Goal: Use online tool/utility: Utilize a website feature to perform a specific function

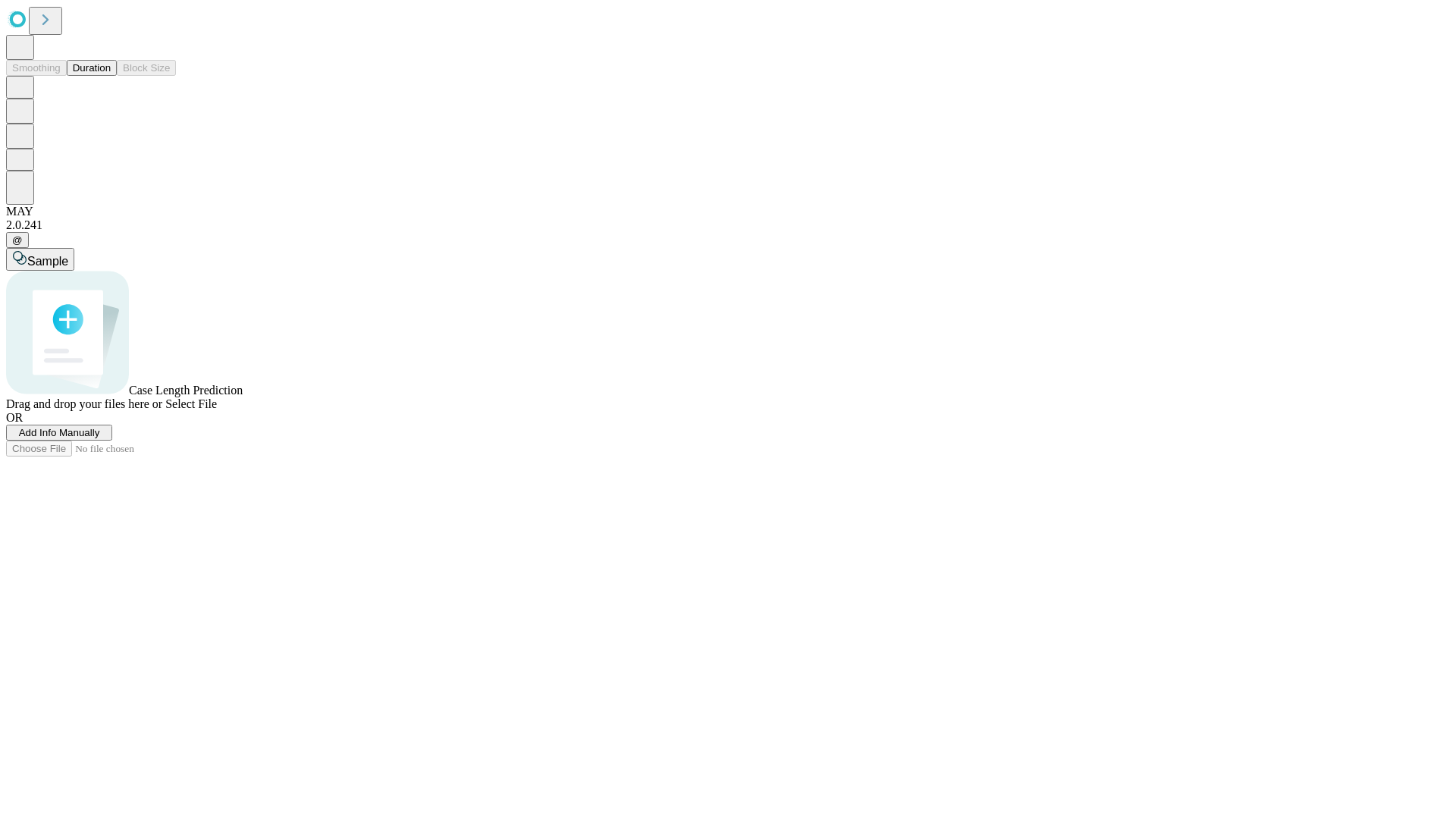
click at [111, 75] on button "Duration" at bounding box center [92, 68] width 50 height 16
click at [100, 438] on span "Add Info Manually" at bounding box center [60, 432] width 82 height 11
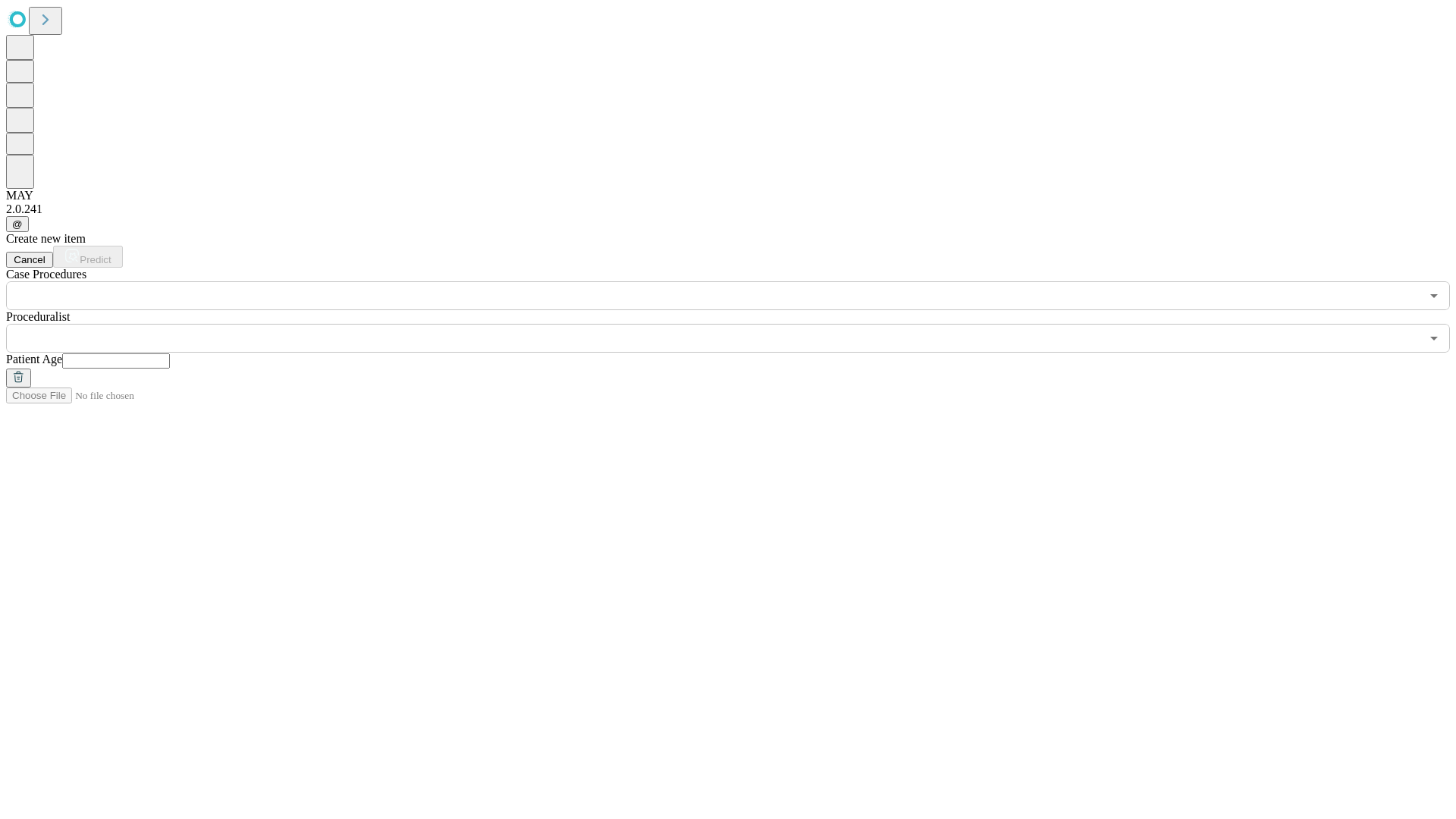
click at [170, 353] on input "text" at bounding box center [116, 360] width 108 height 15
type input "**"
click at [738, 324] on input "text" at bounding box center [713, 337] width 1414 height 29
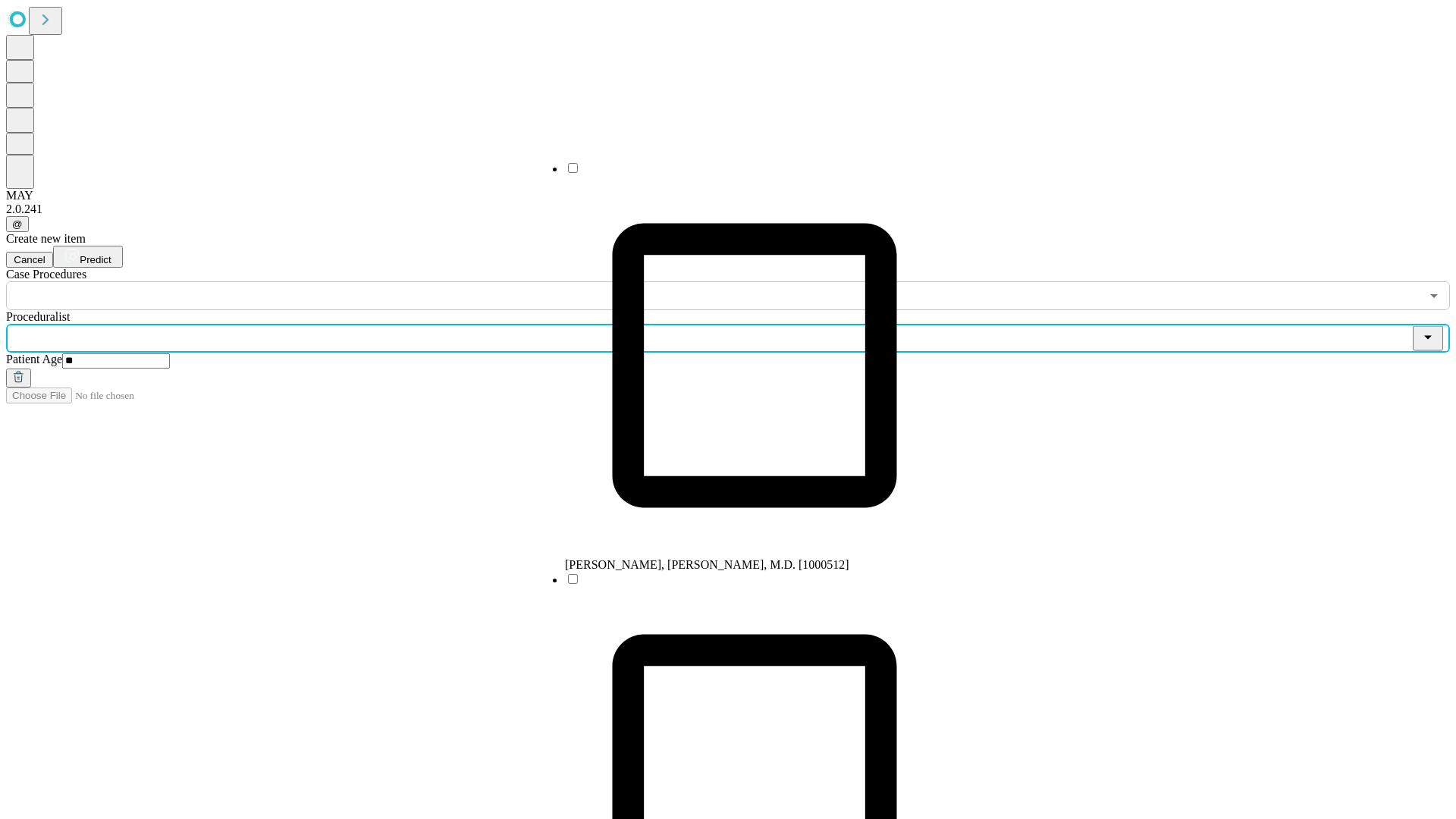
click at [739, 174] on li "[PERSON_NAME], [PERSON_NAME], M.D. [1000512]" at bounding box center [754, 366] width 379 height 411
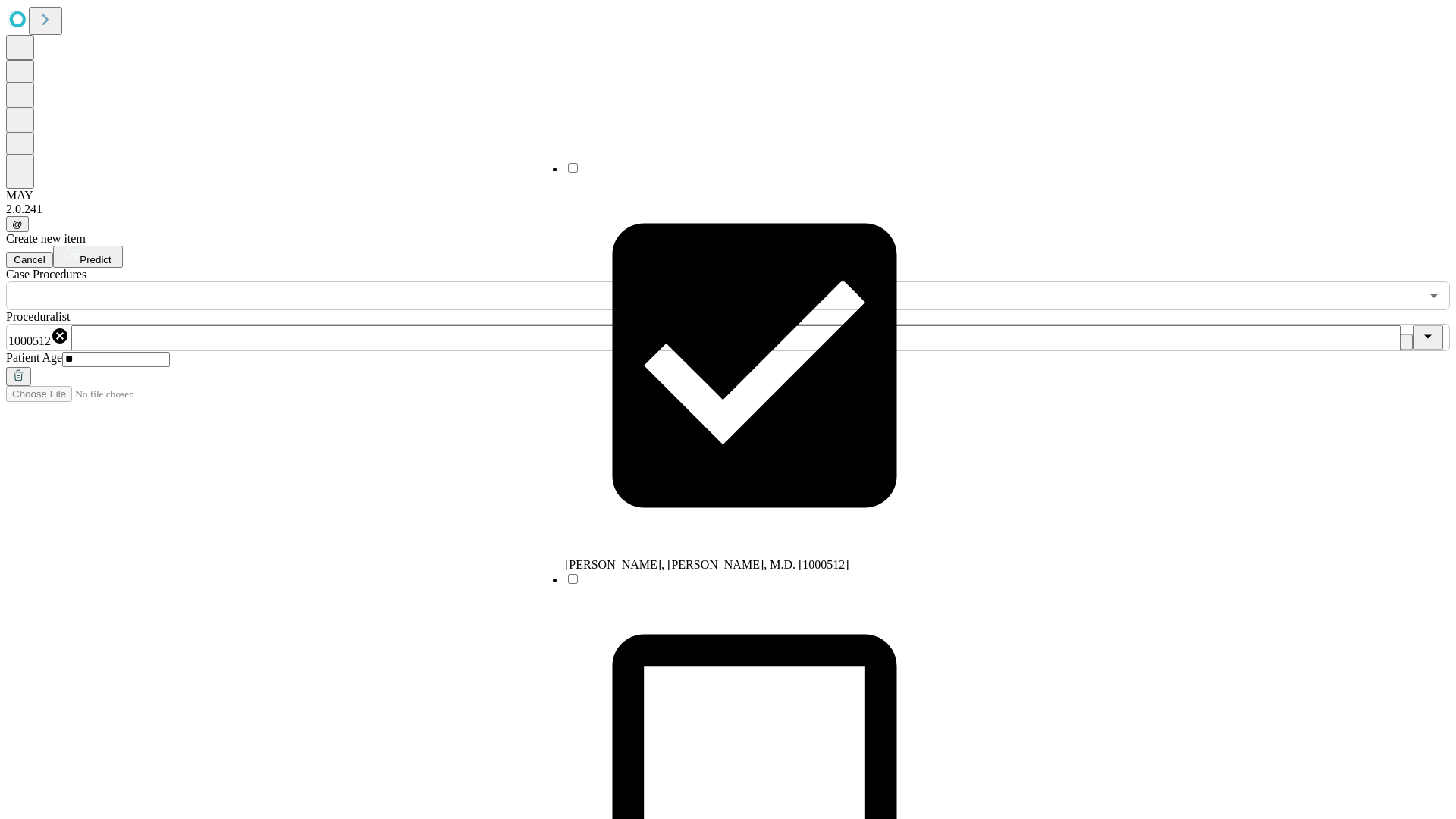
click at [318, 281] on input "text" at bounding box center [713, 295] width 1414 height 29
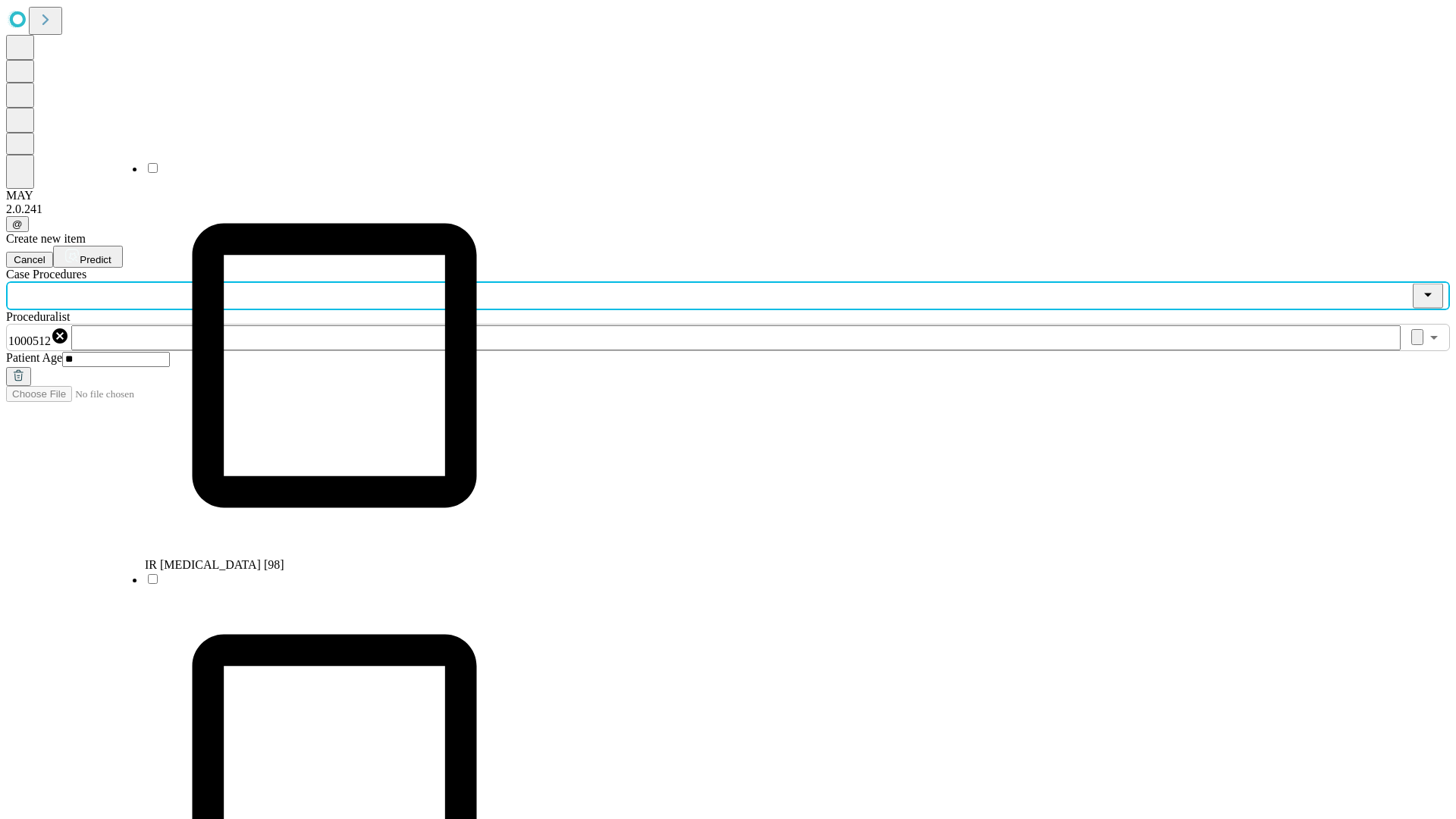
click at [319, 174] on li "IR [MEDICAL_DATA] [98]" at bounding box center [334, 366] width 379 height 411
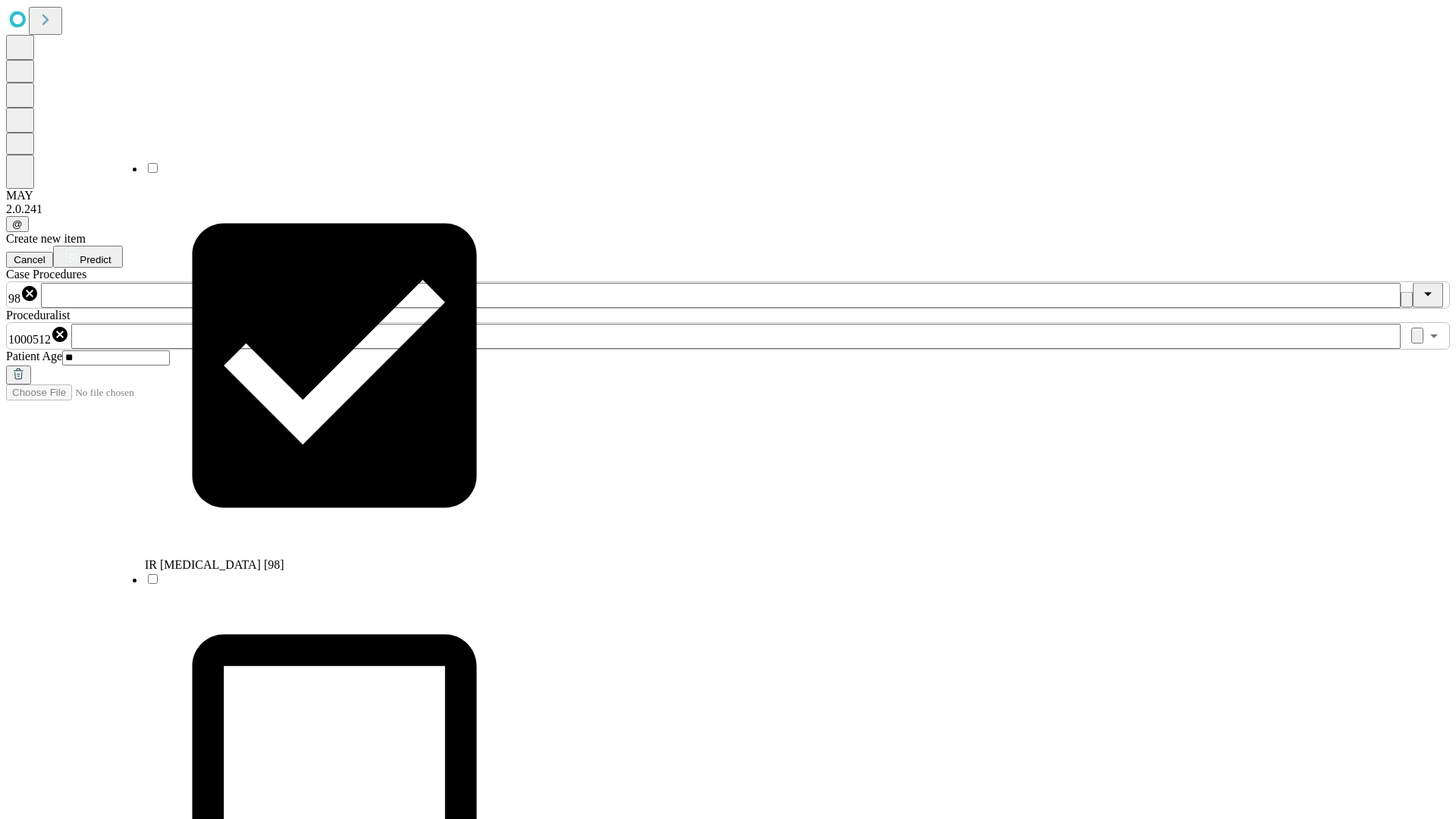
click at [111, 254] on span "Predict" at bounding box center [95, 259] width 31 height 11
